Goal: Complete application form: Complete application form

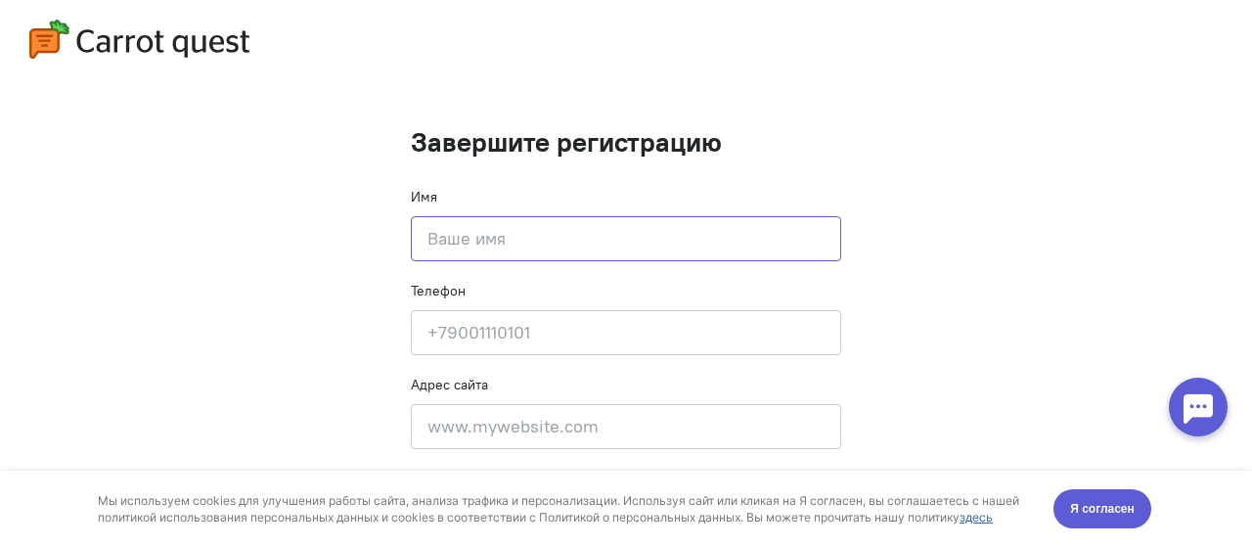
click at [556, 239] on input at bounding box center [626, 238] width 431 height 45
type input "Майя"
click at [485, 350] on input at bounding box center [626, 332] width 431 height 45
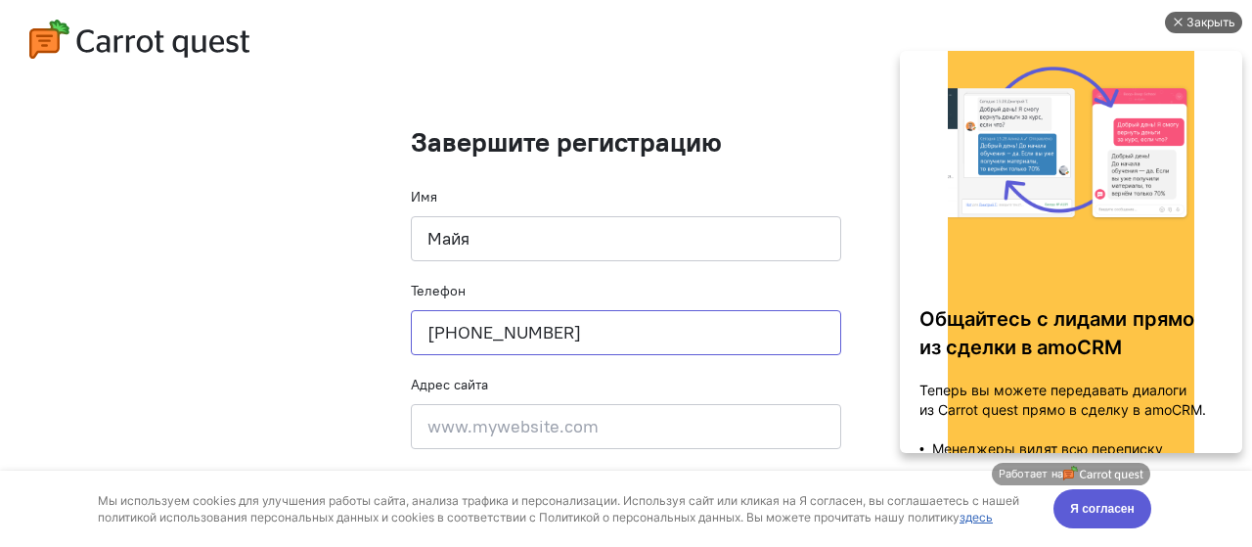
type input "[PHONE_NUMBER]"
click at [1203, 19] on div "Закрыть" at bounding box center [1211, 23] width 49 height 22
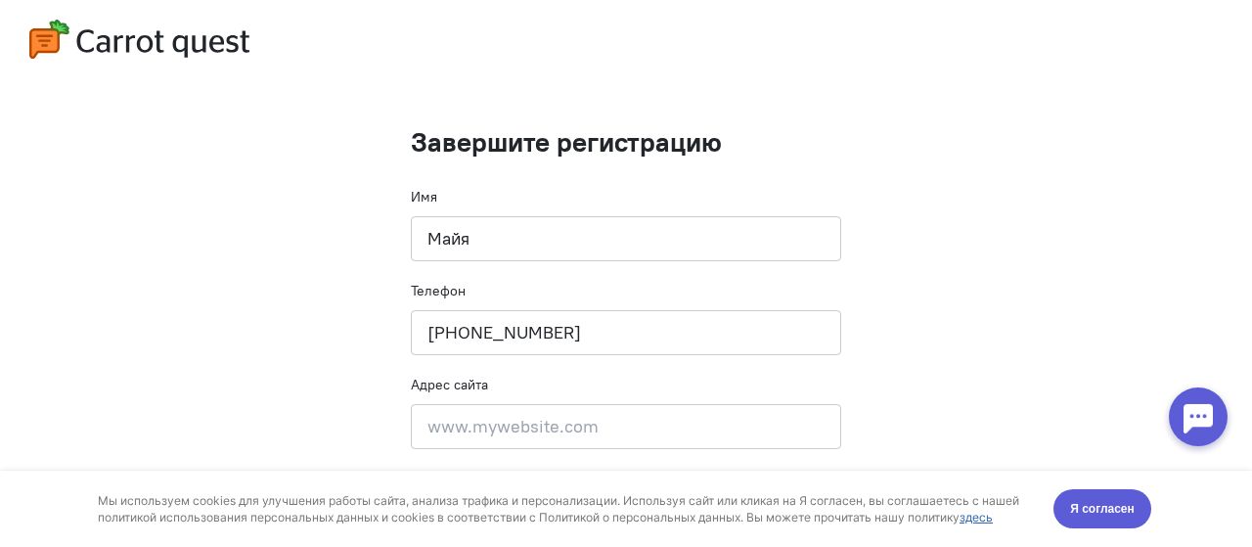
scroll to position [33, 0]
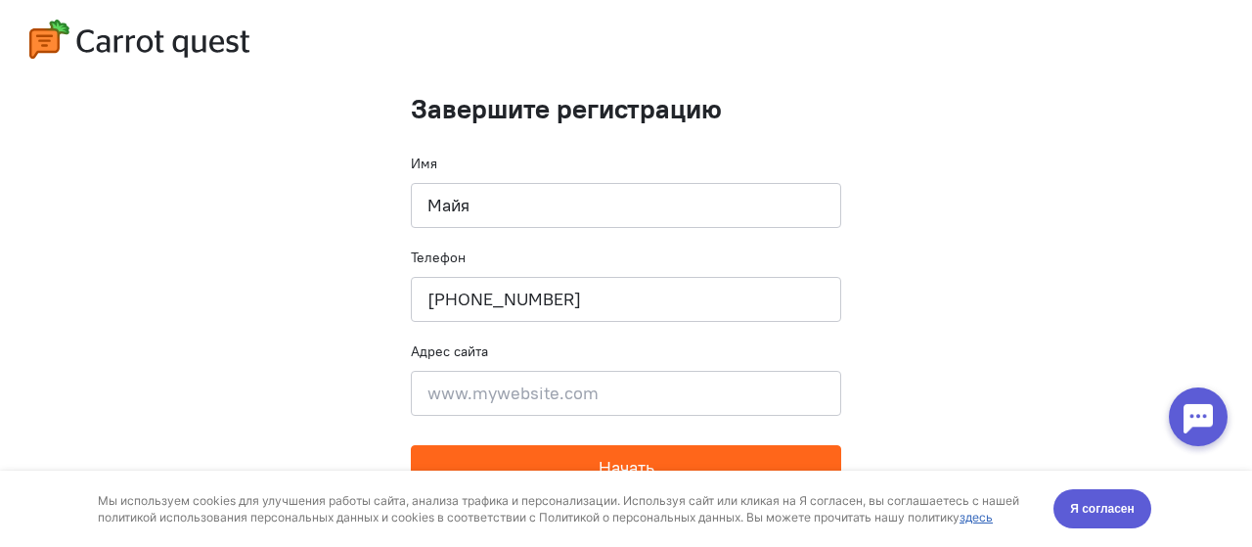
click at [673, 449] on button "Начать" at bounding box center [626, 467] width 431 height 45
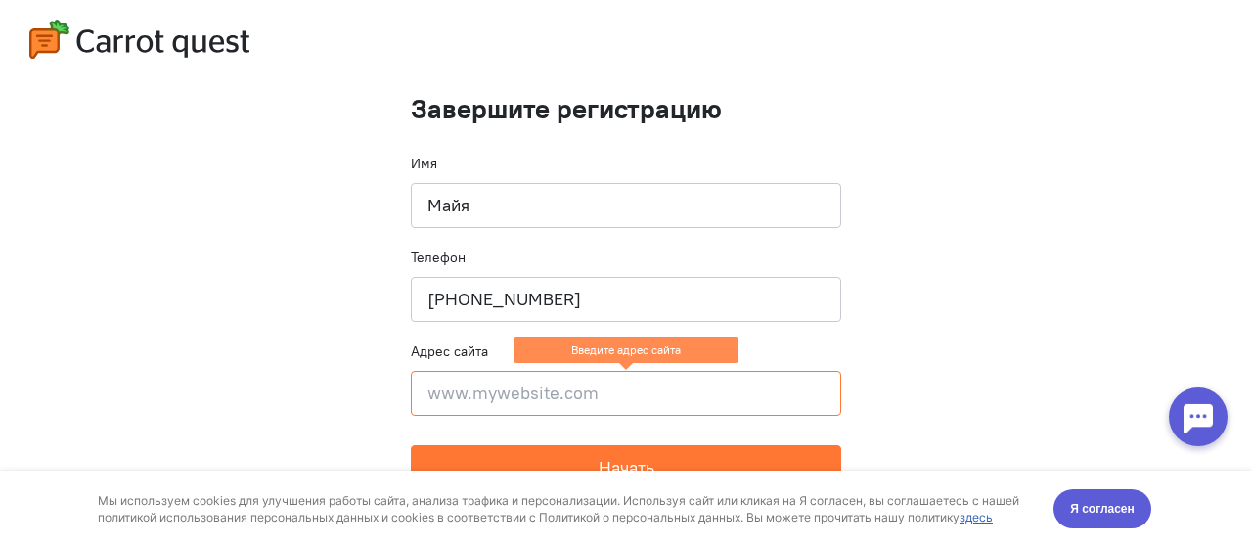
click at [627, 399] on input at bounding box center [626, 393] width 431 height 45
click at [528, 389] on input at bounding box center [626, 393] width 431 height 45
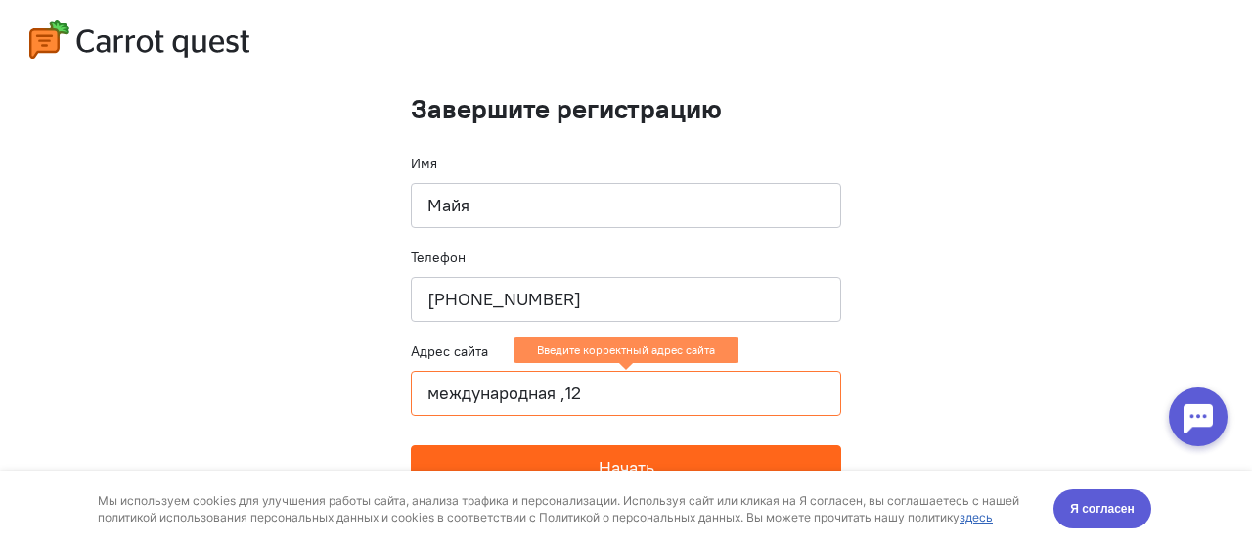
click at [608, 456] on span "Начать" at bounding box center [627, 467] width 56 height 23
click at [589, 461] on button "Начать" at bounding box center [626, 467] width 431 height 45
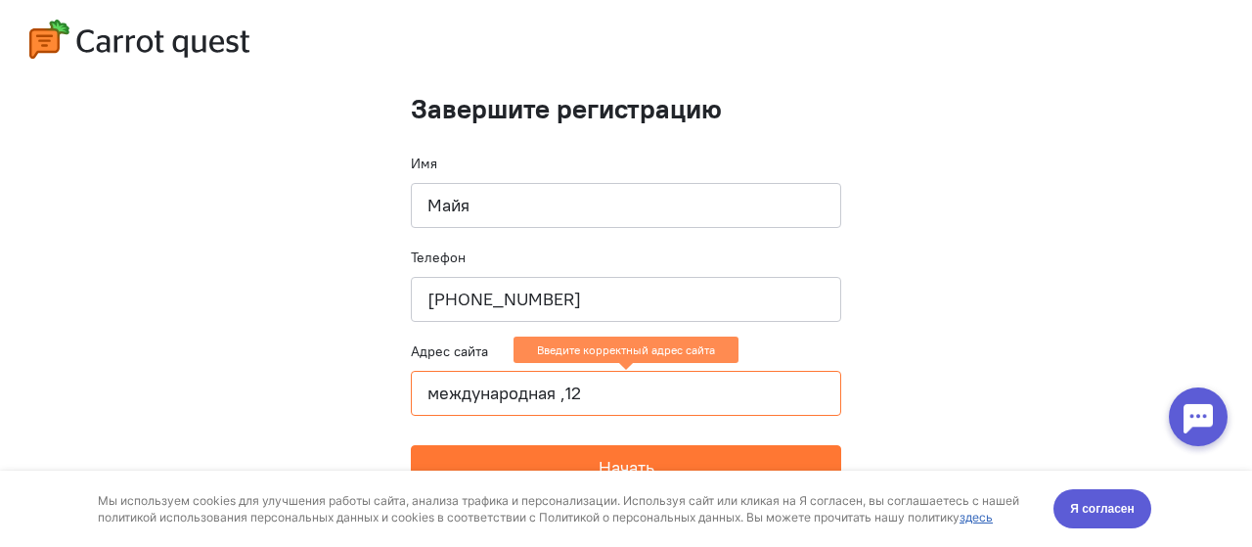
click at [896, 389] on cq-completion-registration "Завершите регистрацию Имя Майя Телефон [PHONE_NUMBER] Адрес сайта международная…" at bounding box center [626, 268] width 1252 height 602
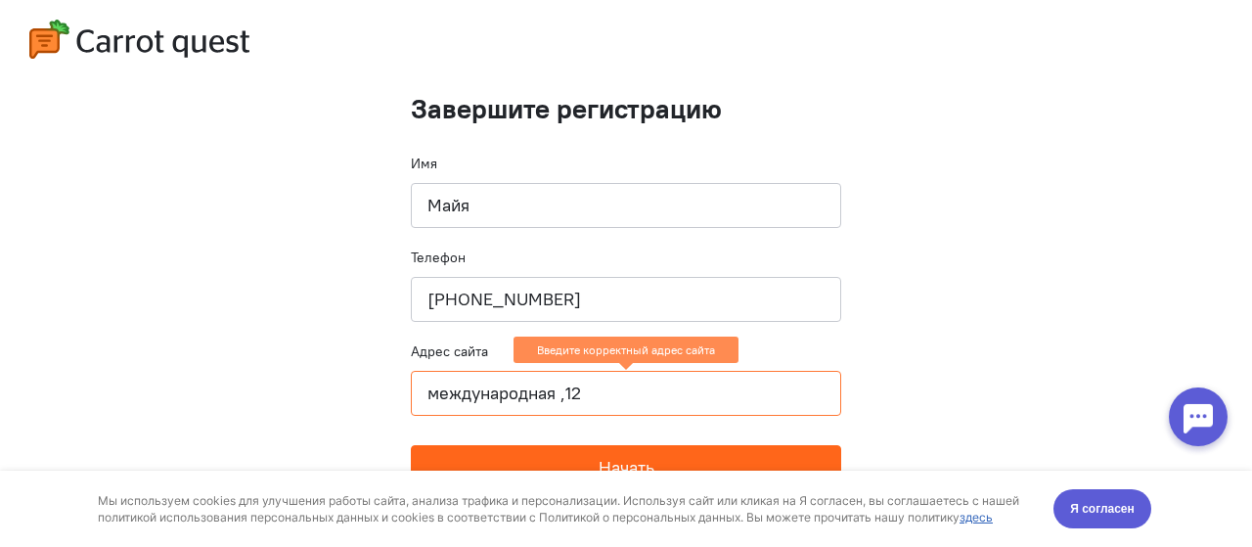
click at [740, 464] on button "Начать" at bounding box center [626, 467] width 431 height 45
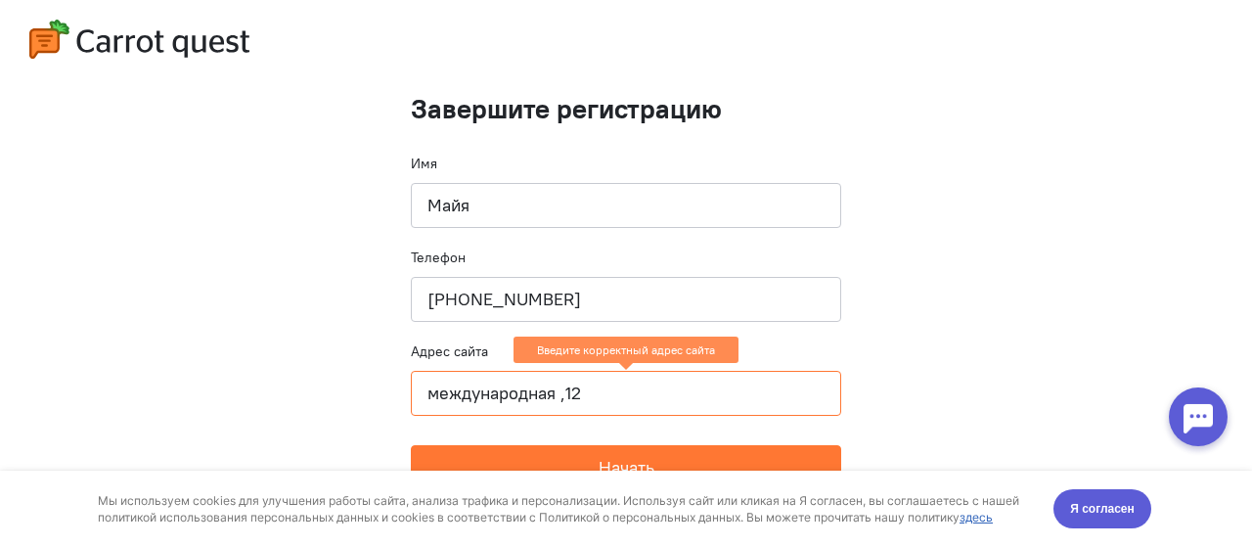
click at [961, 330] on cq-completion-registration "Завершите регистрацию Имя Майя Телефон [PHONE_NUMBER] Адрес сайта международная…" at bounding box center [626, 268] width 1252 height 602
click at [619, 399] on input "международная ,12" at bounding box center [626, 393] width 431 height 45
click at [426, 392] on input "международная ,12" at bounding box center [626, 393] width 431 height 45
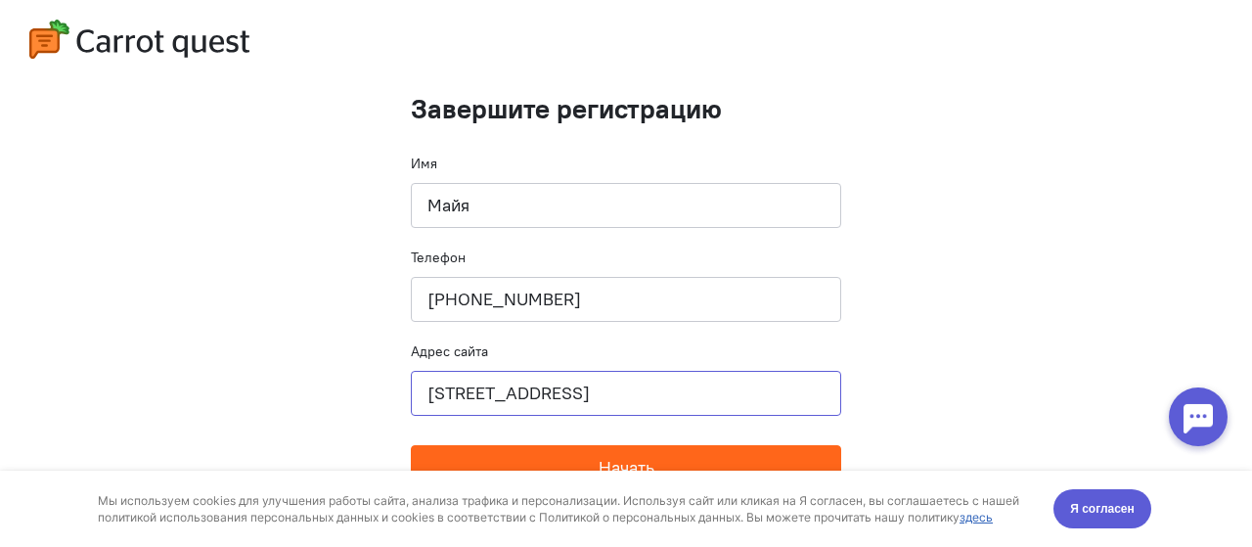
type input "[STREET_ADDRESS]"
click at [667, 458] on button "Начать" at bounding box center [626, 467] width 431 height 45
